Goal: Communication & Community: Answer question/provide support

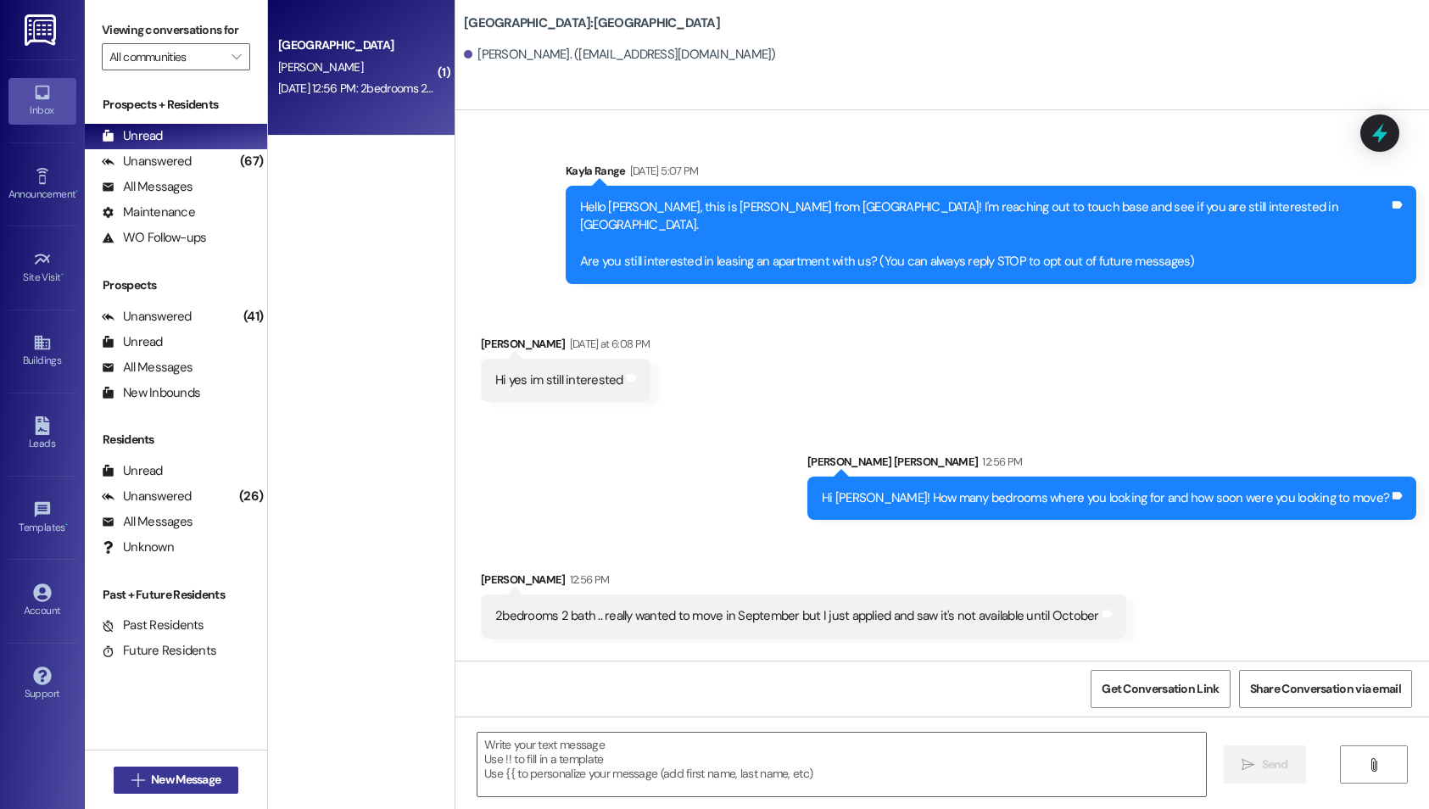
click at [181, 769] on button " New Message" at bounding box center [176, 779] width 125 height 27
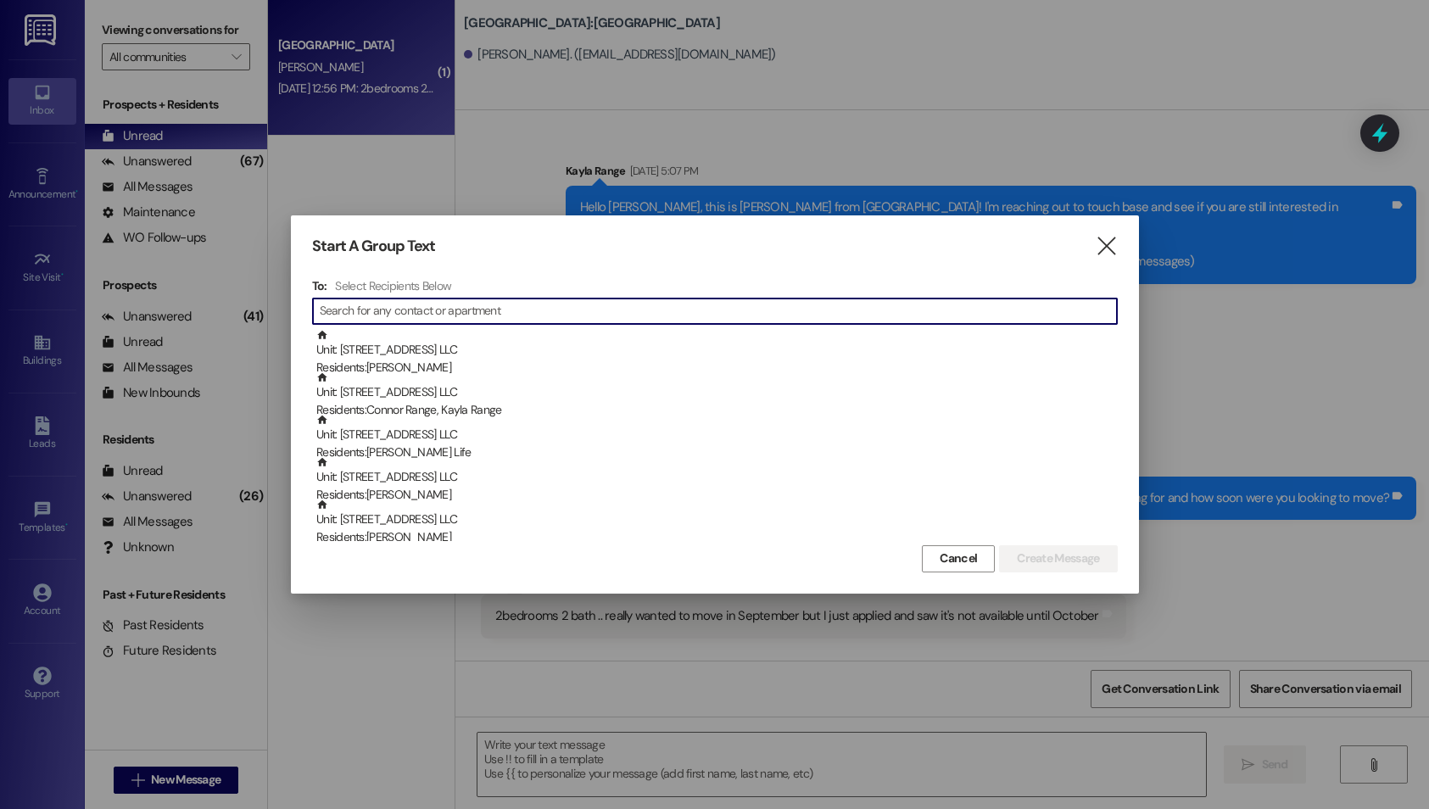
click at [1080, 252] on div "Start A Group Text " at bounding box center [714, 246] width 805 height 19
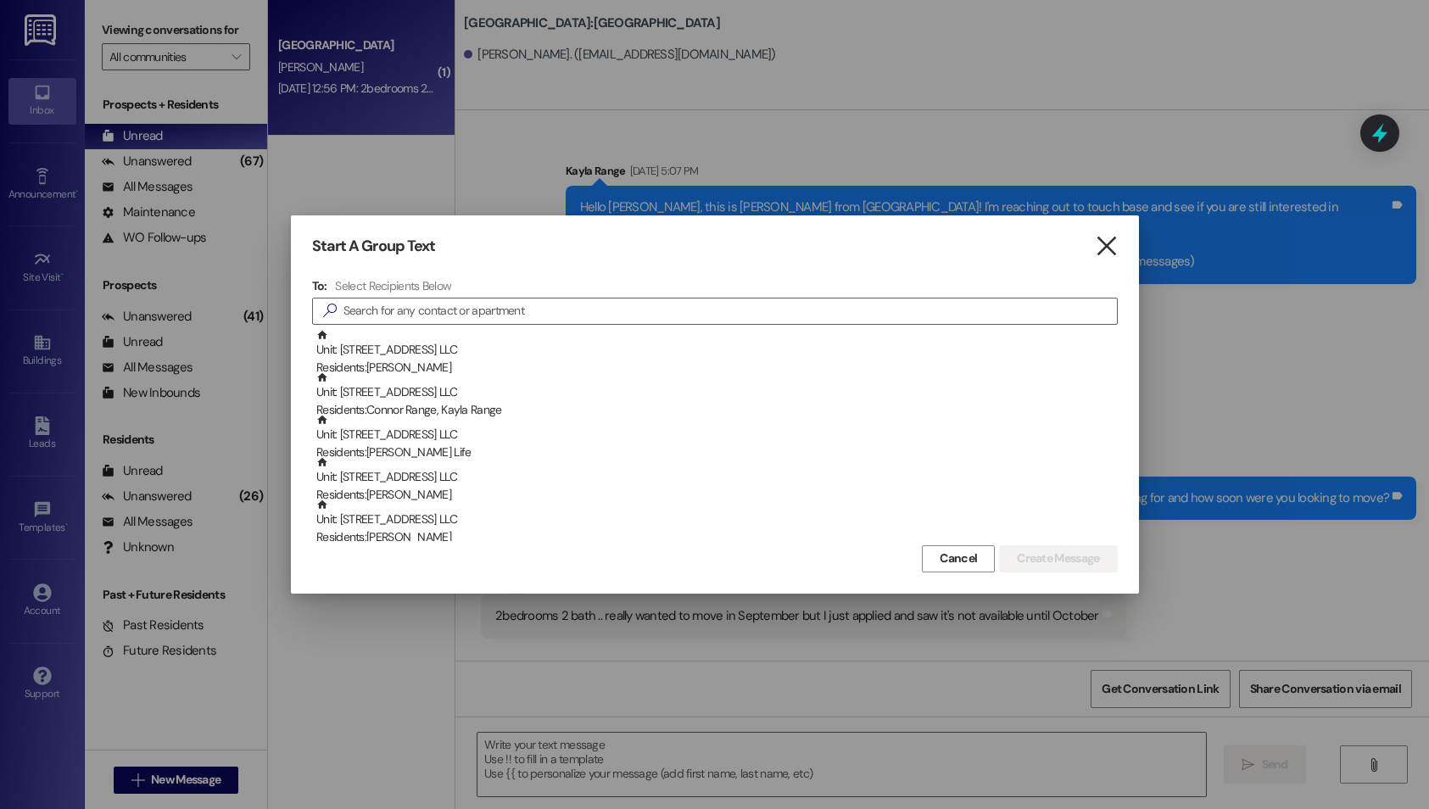
click at [1096, 250] on icon "" at bounding box center [1106, 246] width 23 height 18
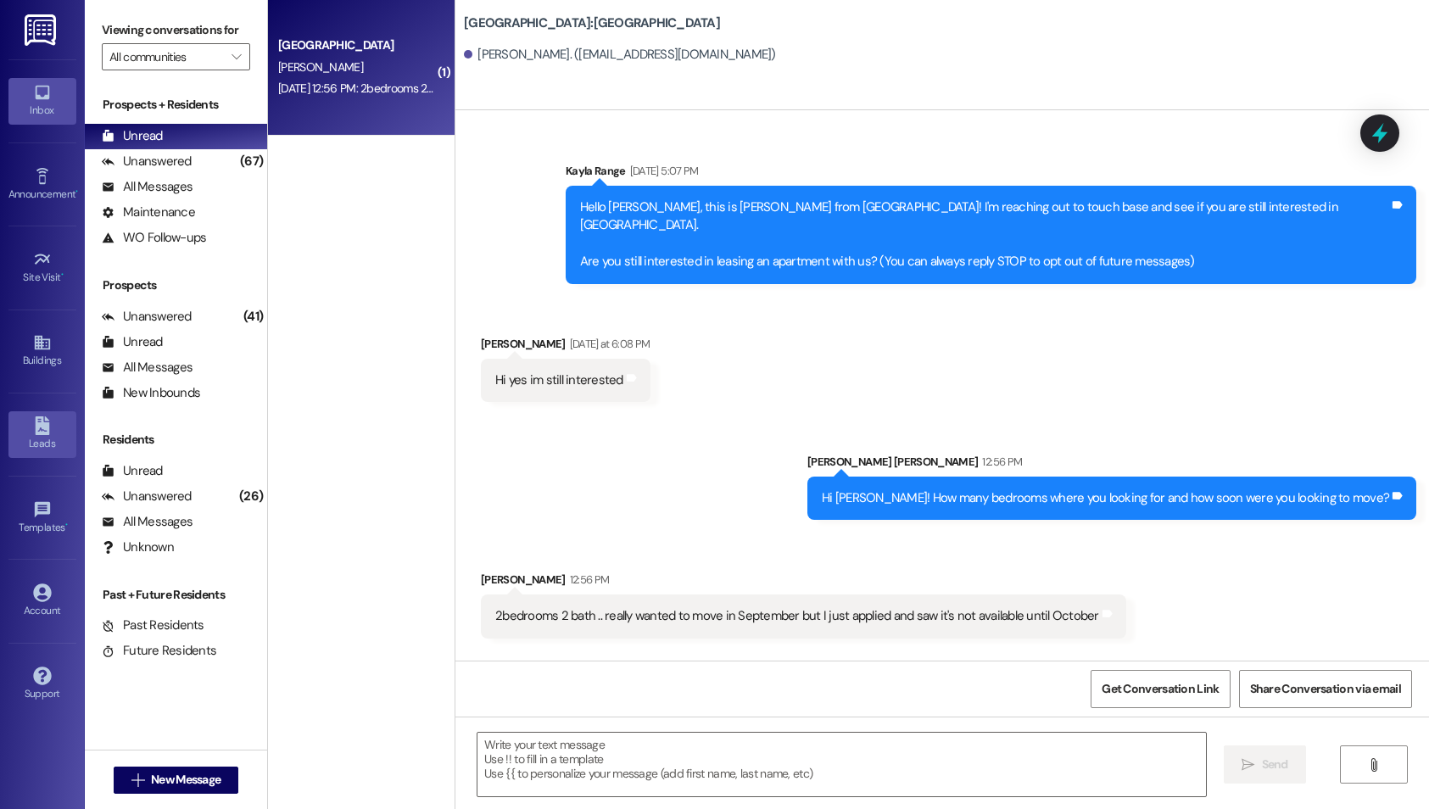
click at [46, 447] on div "Leads" at bounding box center [42, 443] width 85 height 17
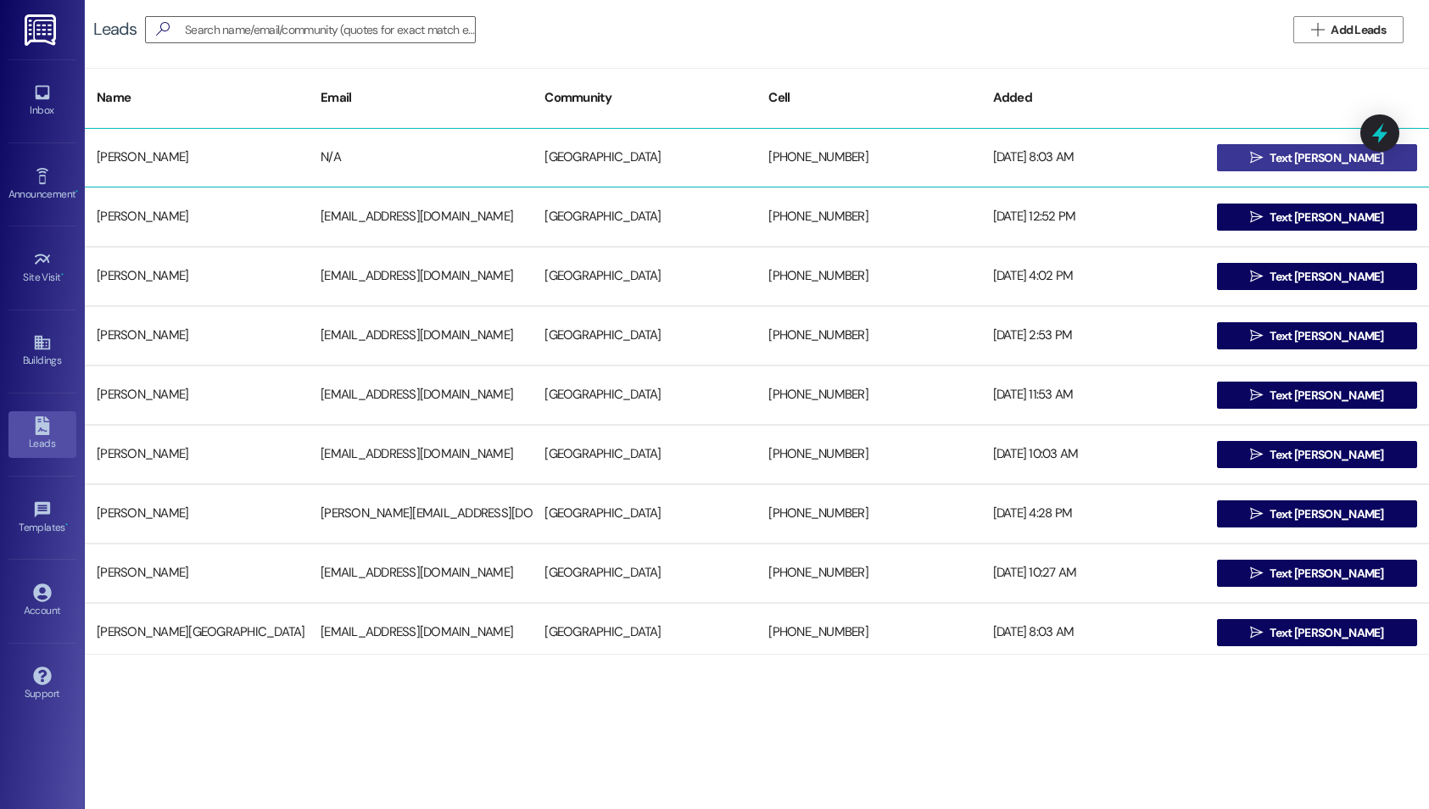
click at [1315, 150] on span "Text [PERSON_NAME]" at bounding box center [1326, 158] width 114 height 18
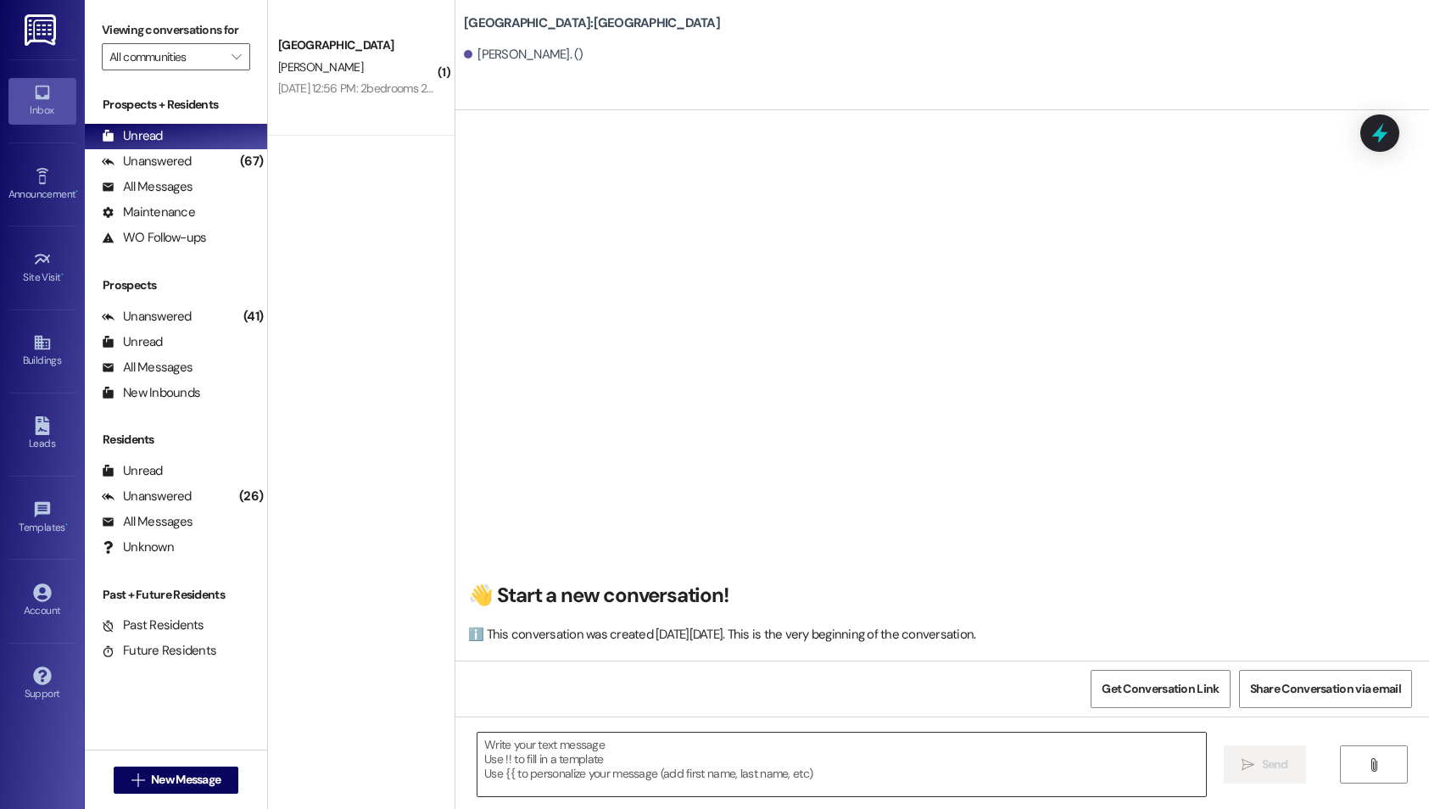
click at [548, 759] on textarea at bounding box center [841, 764] width 728 height 64
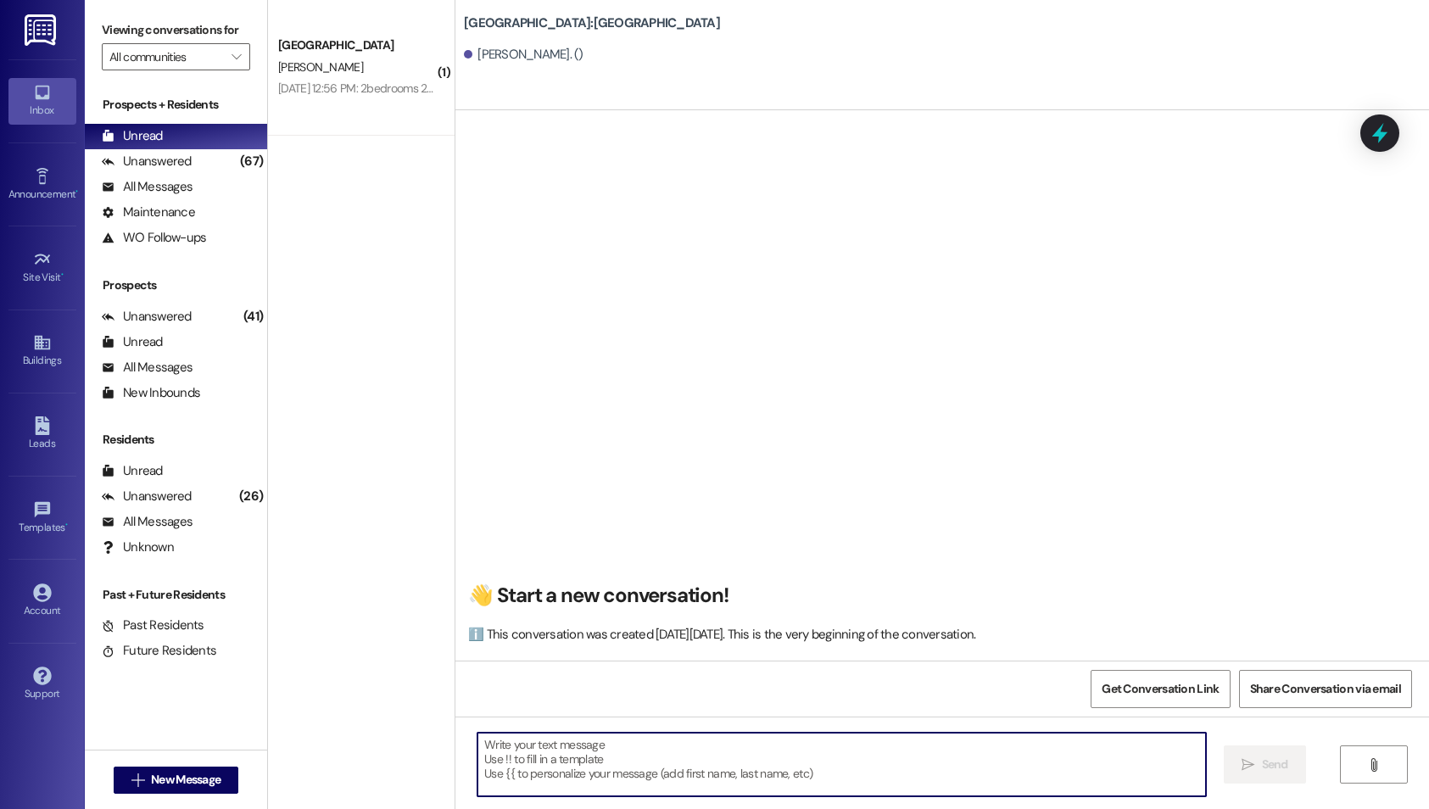
paste textarea "Good morning, This is [PERSON_NAME] from [GEOGRAPHIC_DATA]. I was reaching out …"
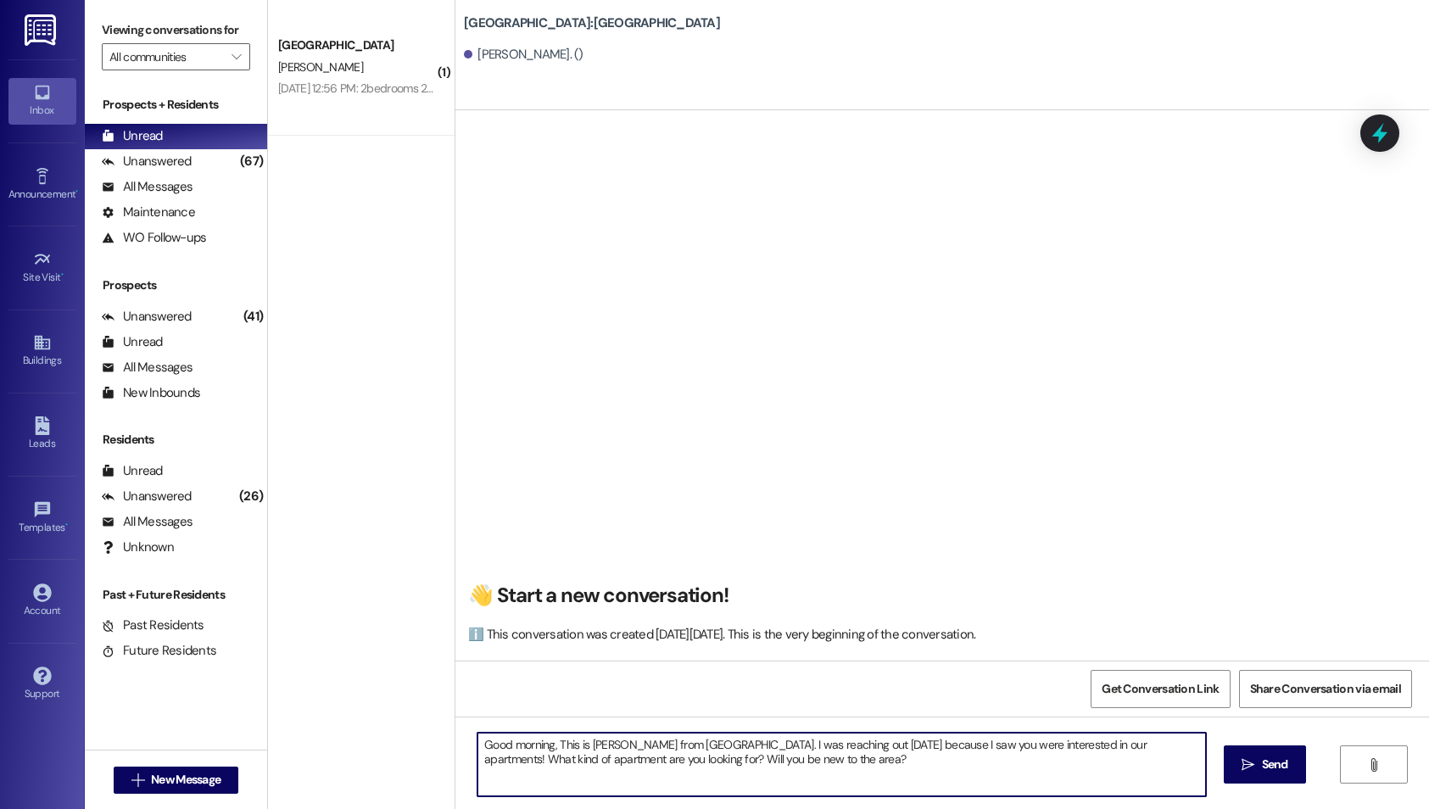
click at [540, 743] on textarea "Good morning, This is [PERSON_NAME] from [GEOGRAPHIC_DATA]. I was reaching out …" at bounding box center [841, 764] width 728 height 64
type textarea "Good morning [PERSON_NAME], This is [PERSON_NAME] from [GEOGRAPHIC_DATA]. I was…"
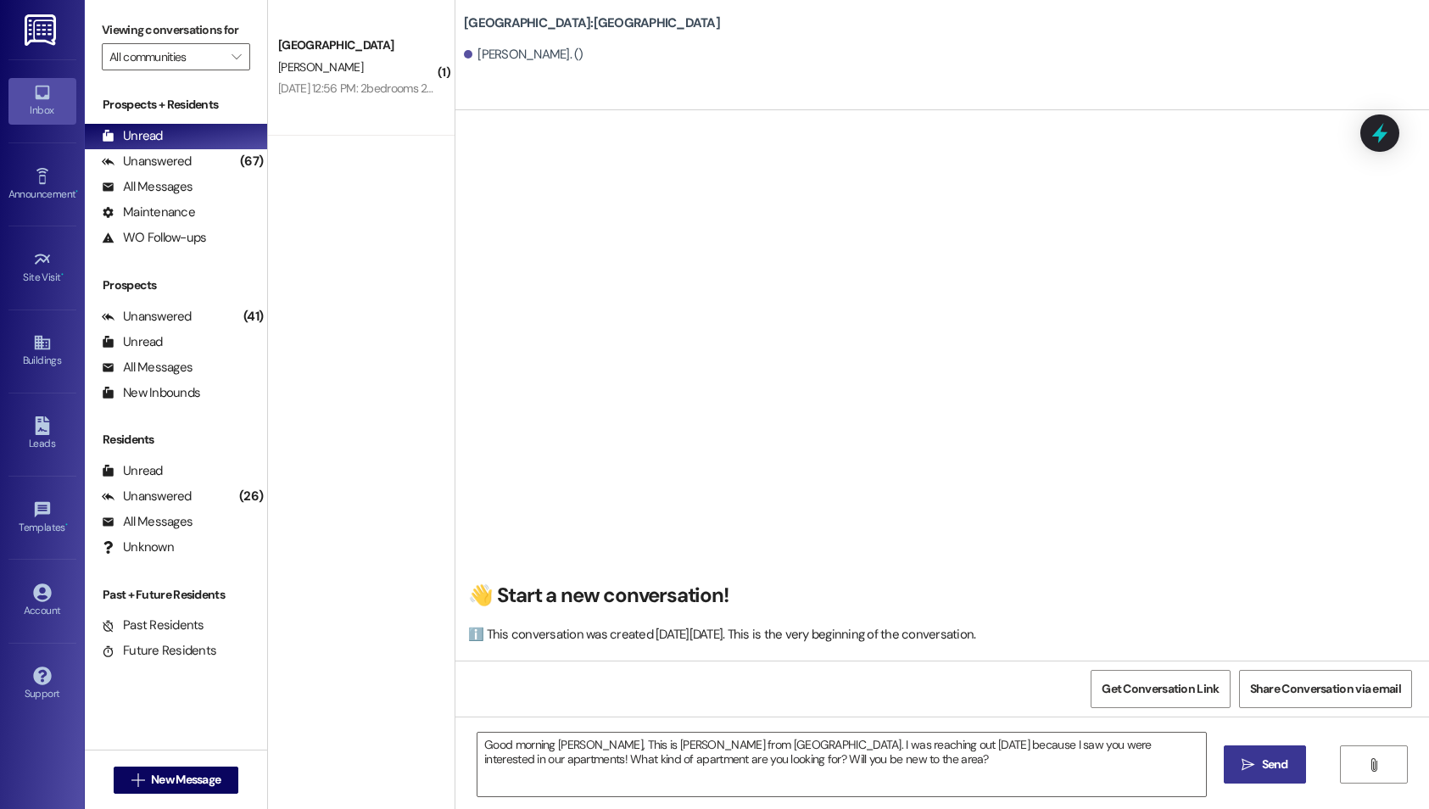
click at [1254, 764] on span " Send" at bounding box center [1264, 764] width 53 height 18
